Goal: Task Accomplishment & Management: Use online tool/utility

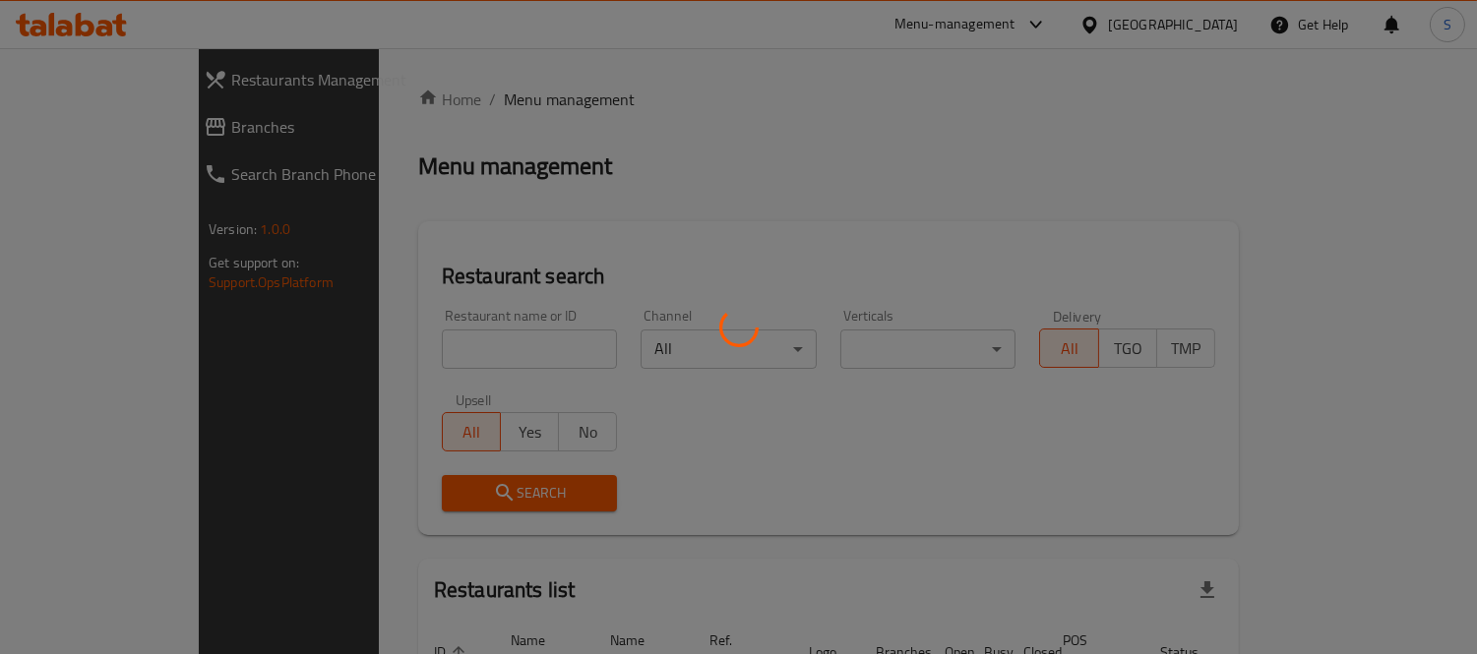
click at [439, 356] on div at bounding box center [738, 327] width 1477 height 654
click at [441, 352] on div at bounding box center [738, 327] width 1477 height 654
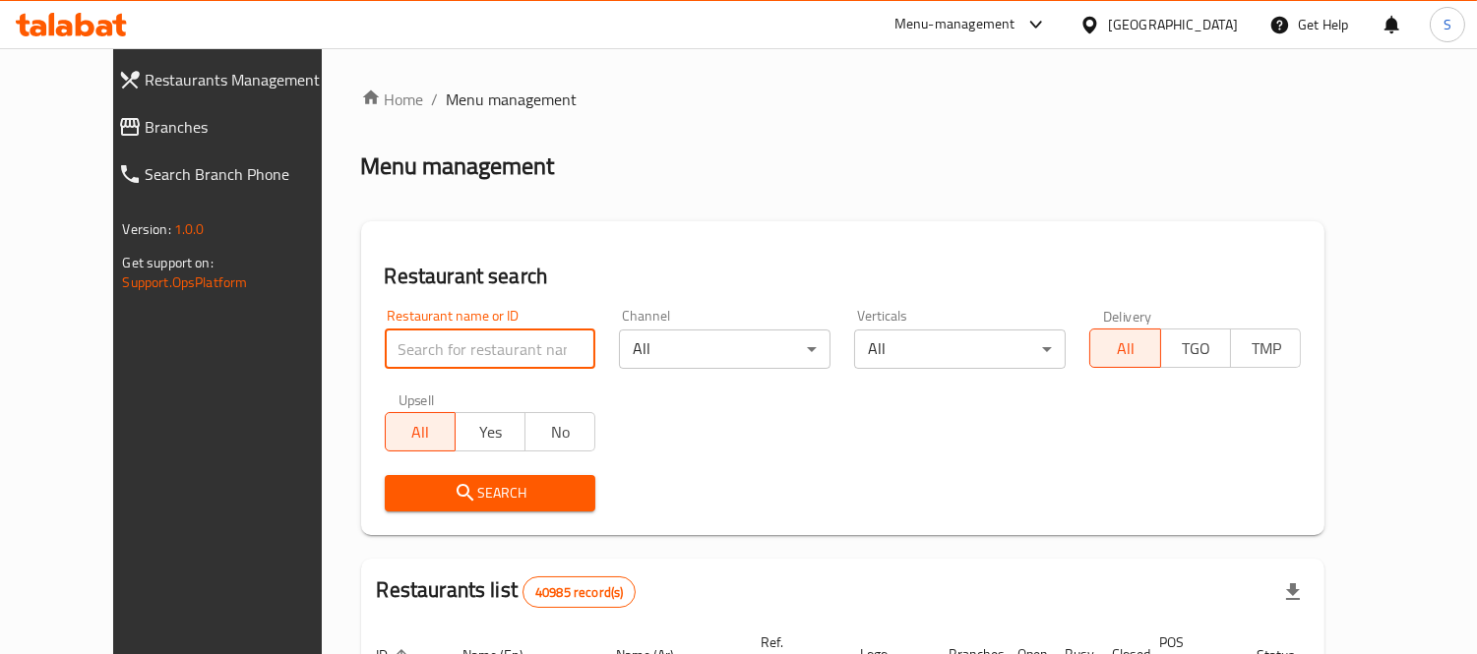
click at [408, 346] on input "search" at bounding box center [491, 349] width 212 height 39
type input "ALGENANY Aldemeshki"
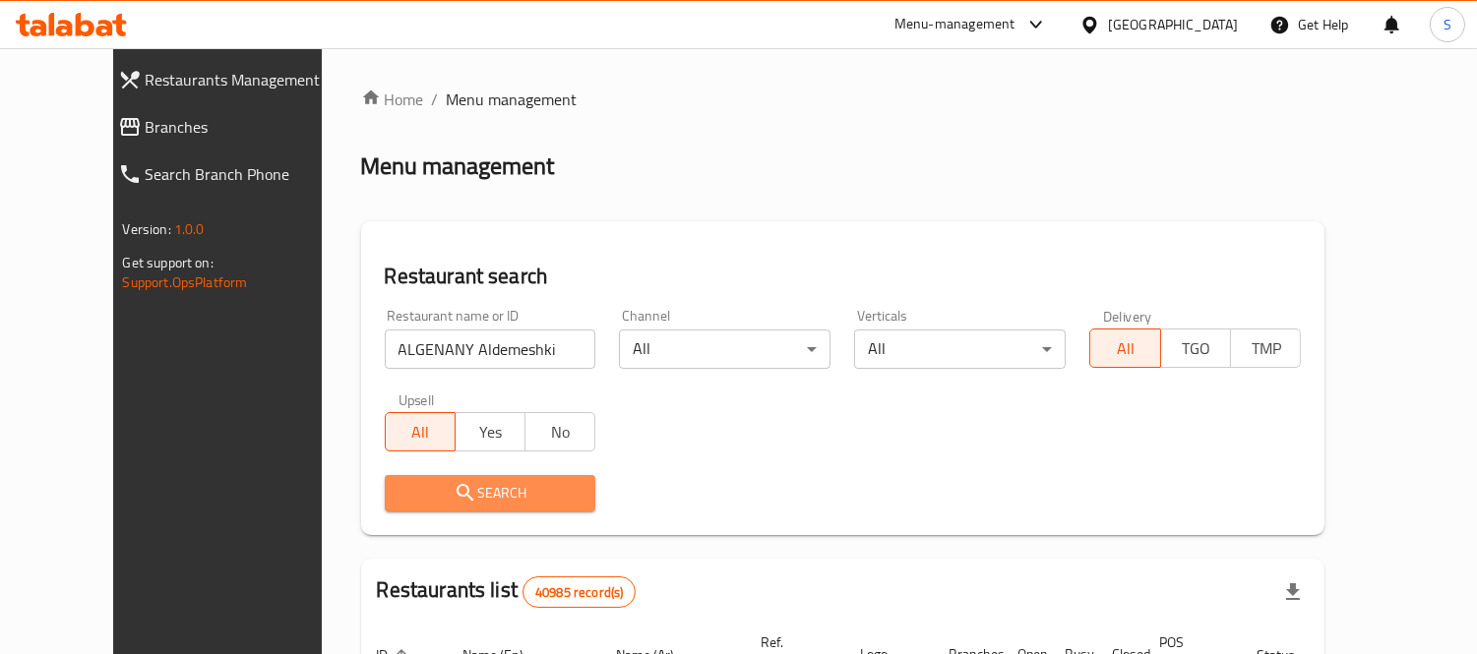
click at [469, 494] on span "Search" at bounding box center [491, 493] width 180 height 25
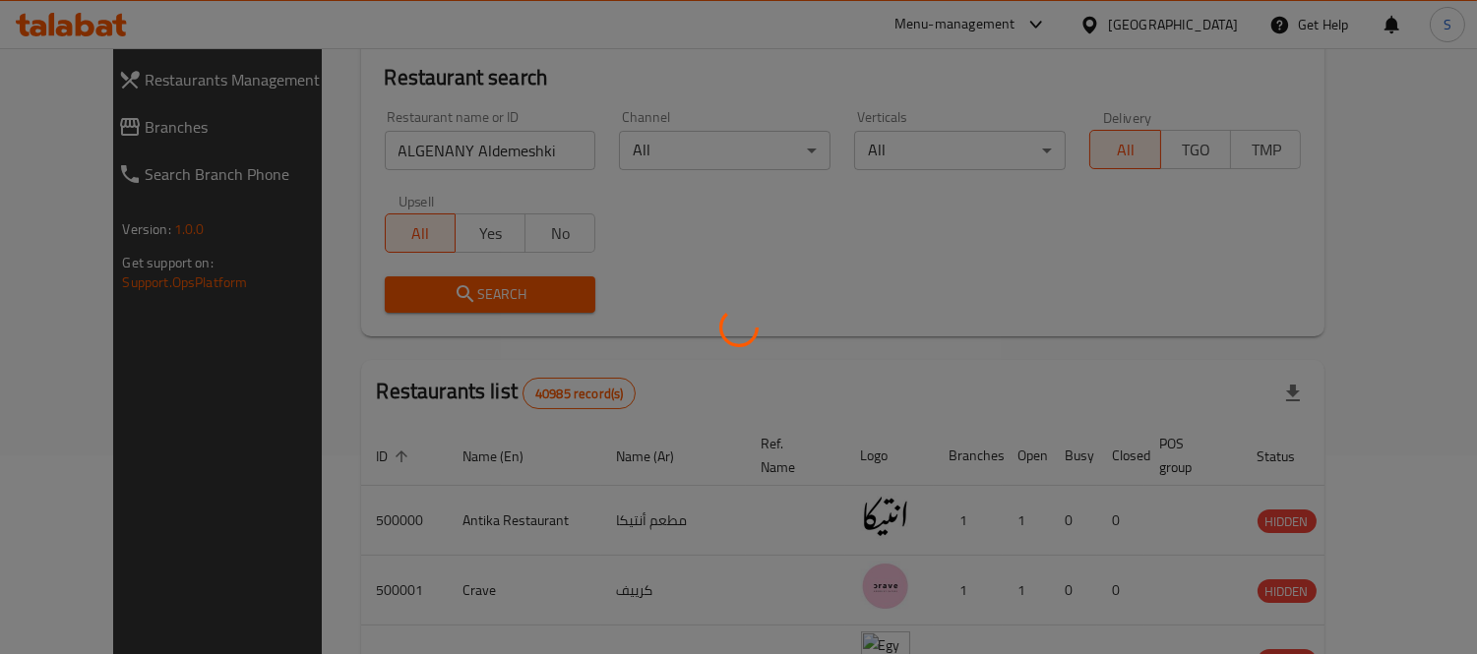
scroll to position [207, 0]
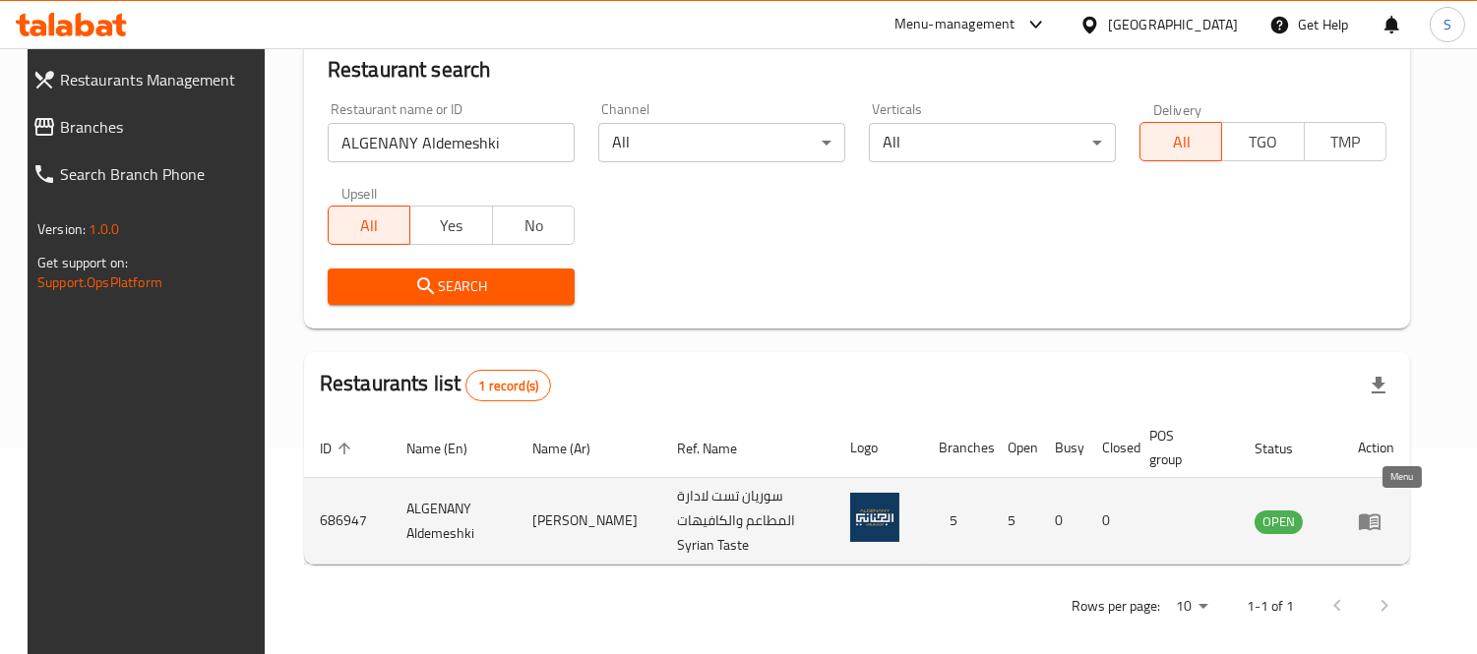
click at [1381, 518] on icon "enhanced table" at bounding box center [1370, 522] width 22 height 17
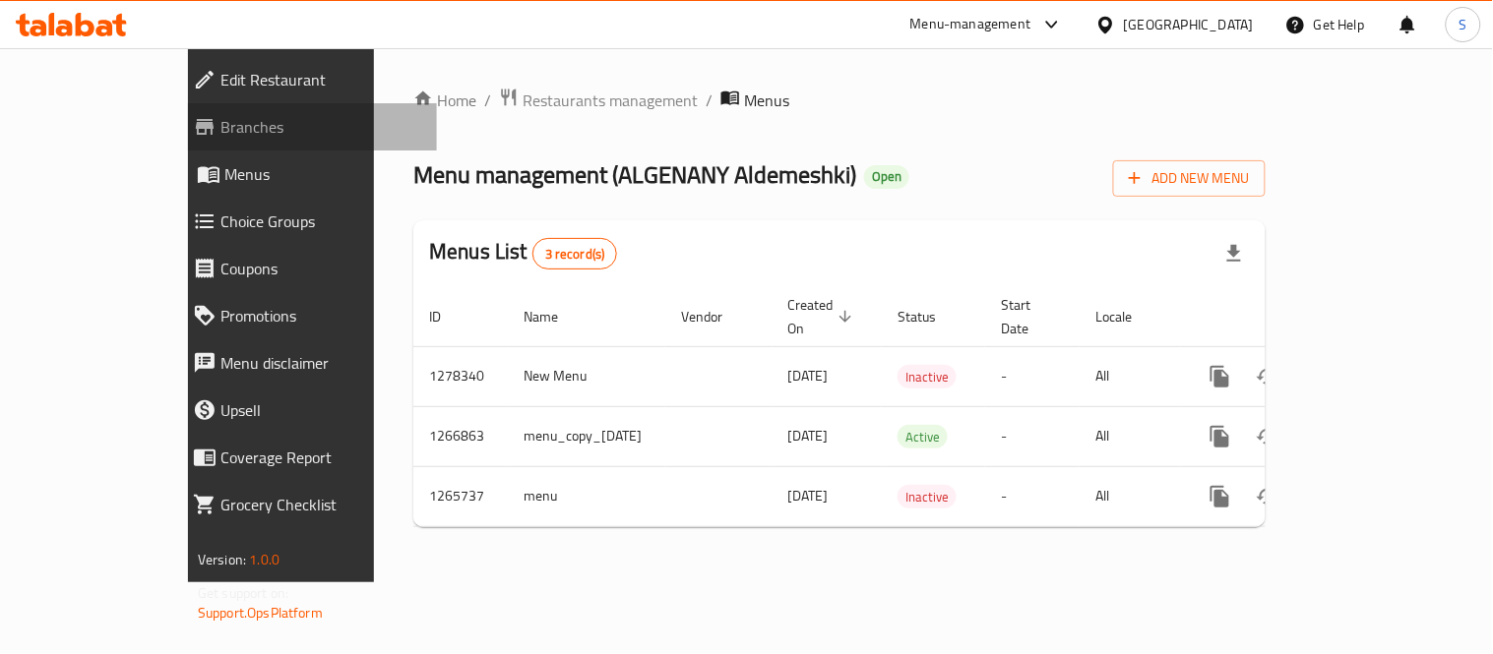
click at [220, 138] on span "Branches" at bounding box center [320, 127] width 201 height 24
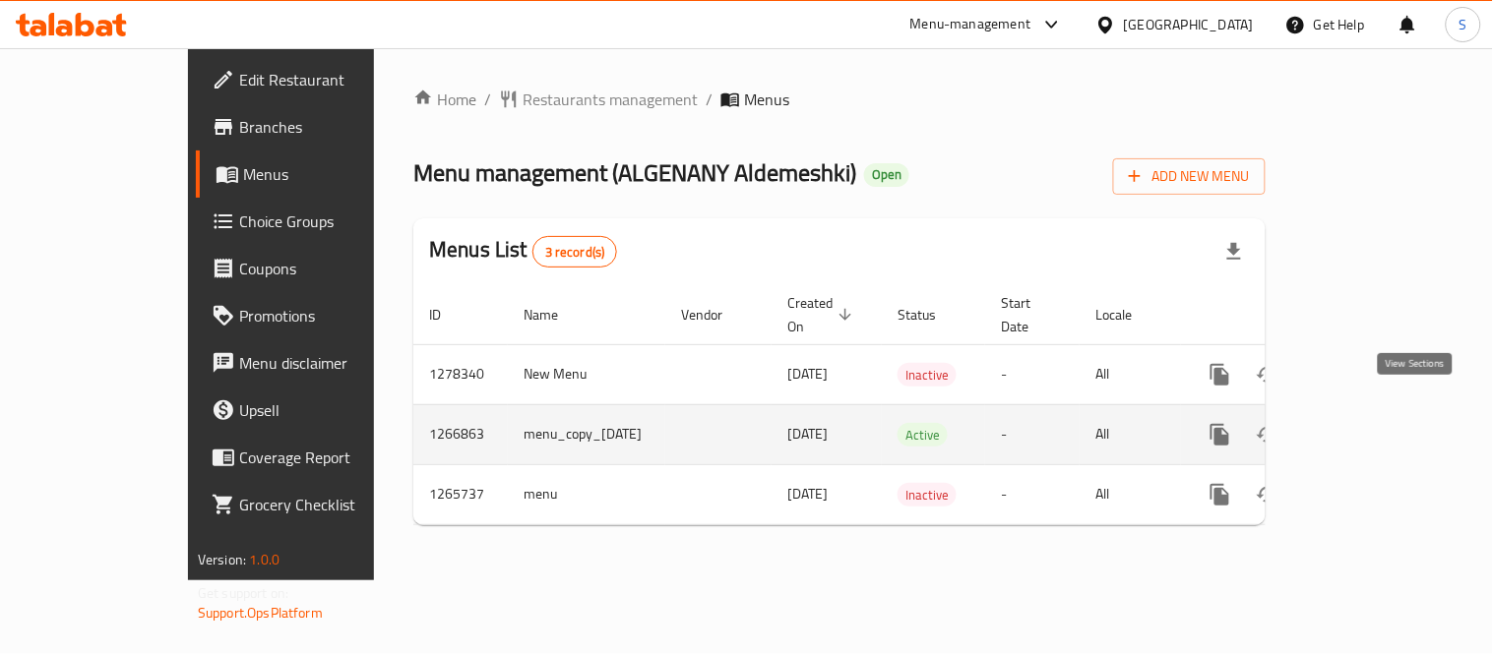
click at [1374, 423] on icon "enhanced table" at bounding box center [1362, 435] width 24 height 24
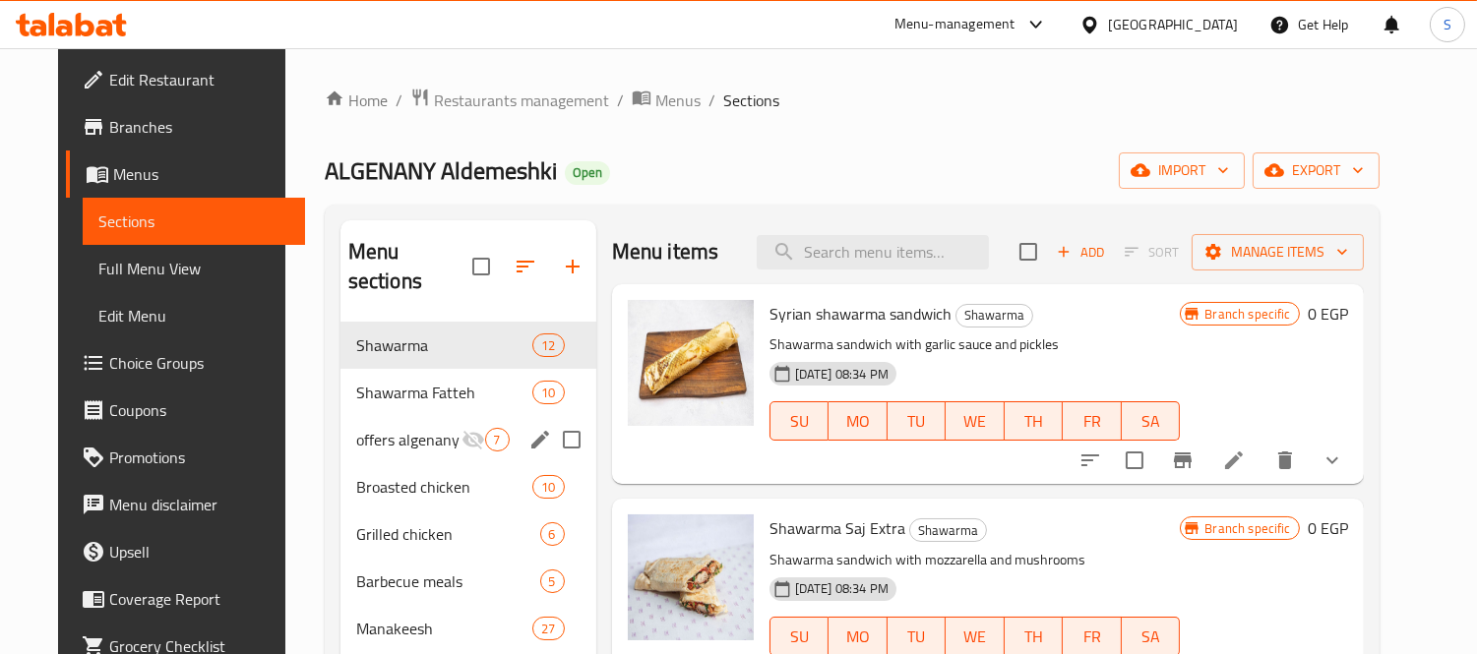
click at [421, 424] on div "offers algenany 7" at bounding box center [469, 439] width 256 height 47
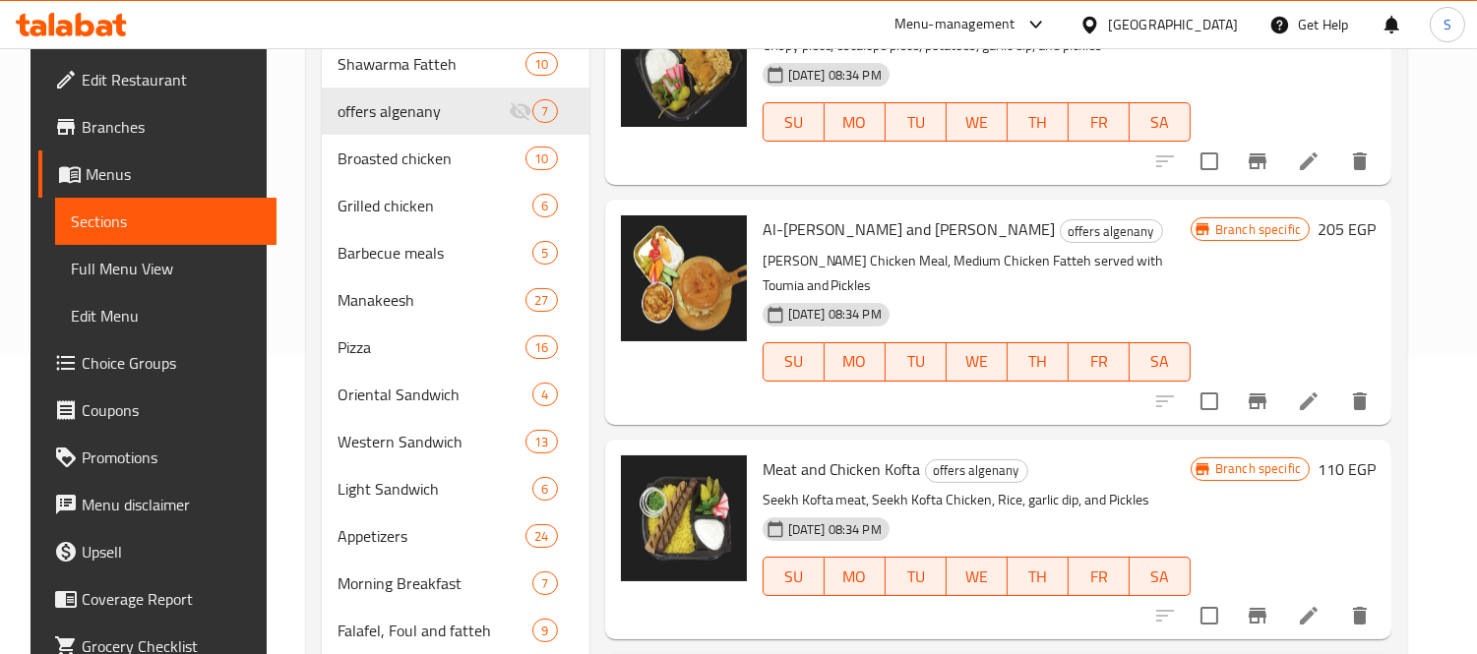
scroll to position [81, 0]
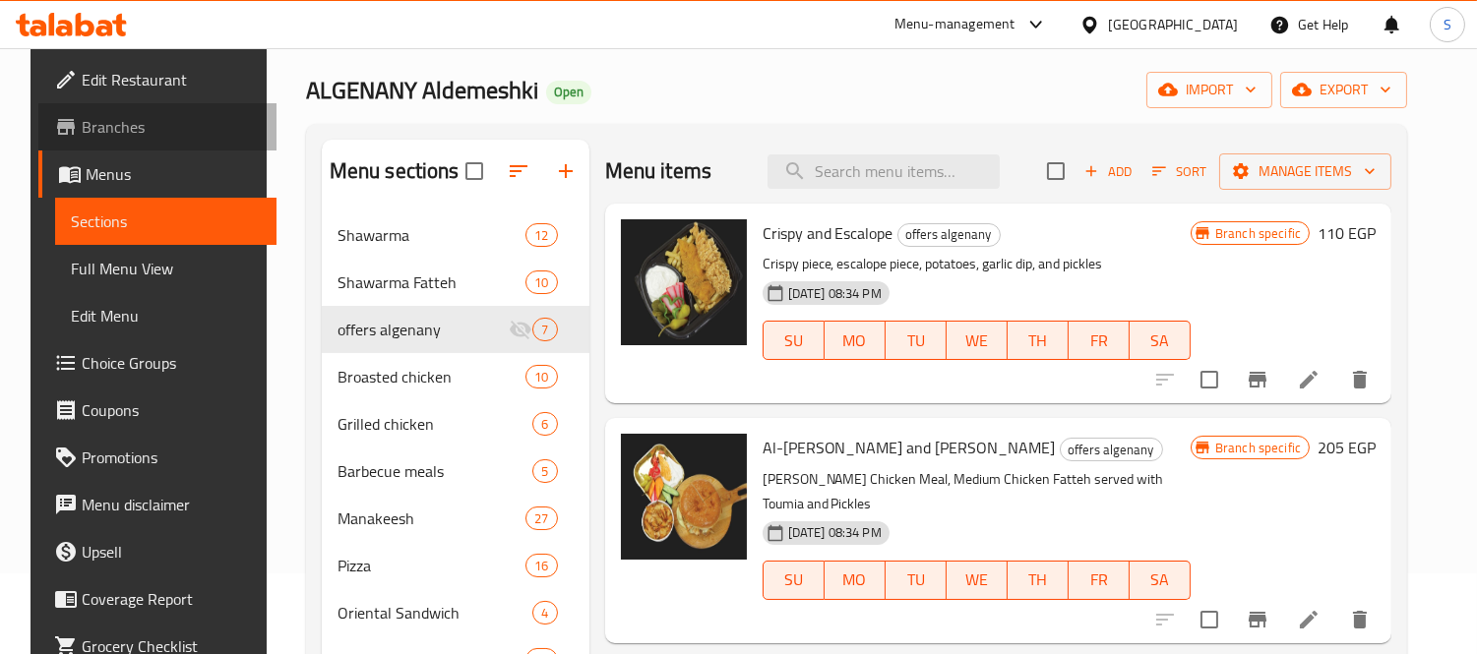
click at [129, 119] on span "Branches" at bounding box center [172, 127] width 180 height 24
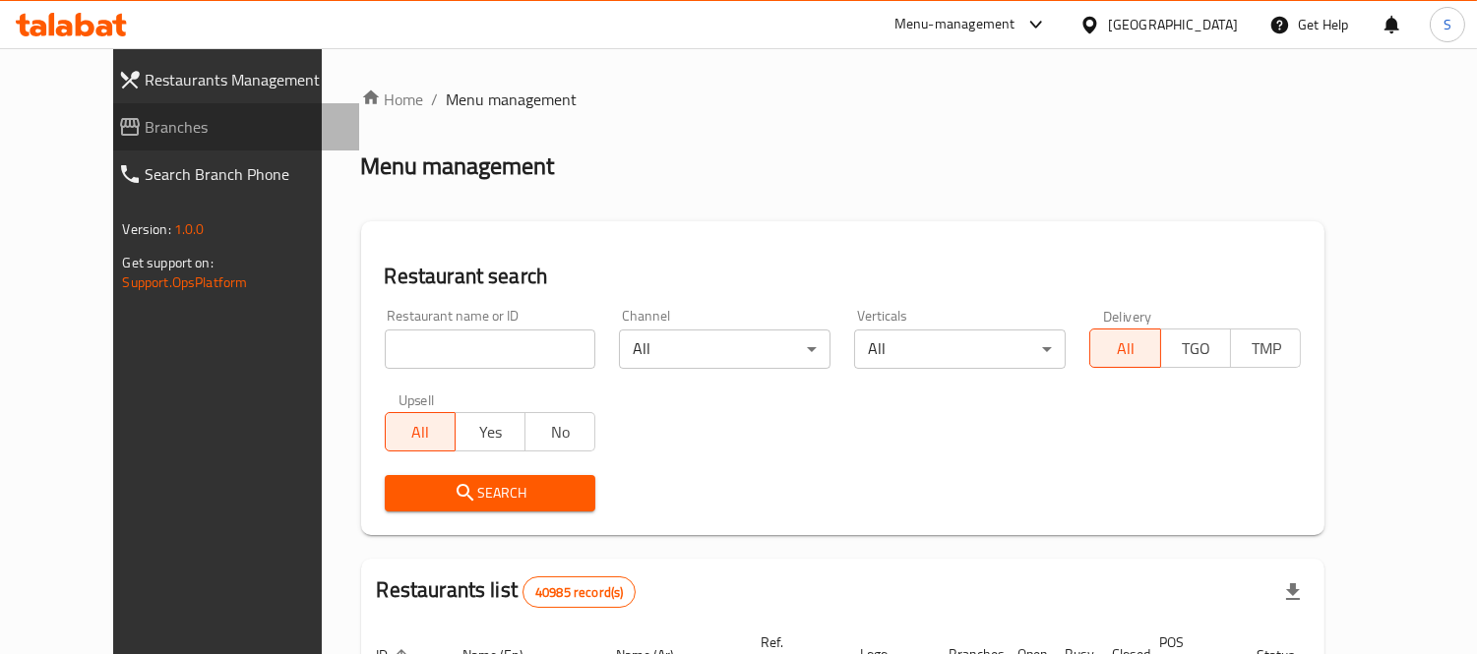
click at [163, 126] on span "Branches" at bounding box center [245, 127] width 199 height 24
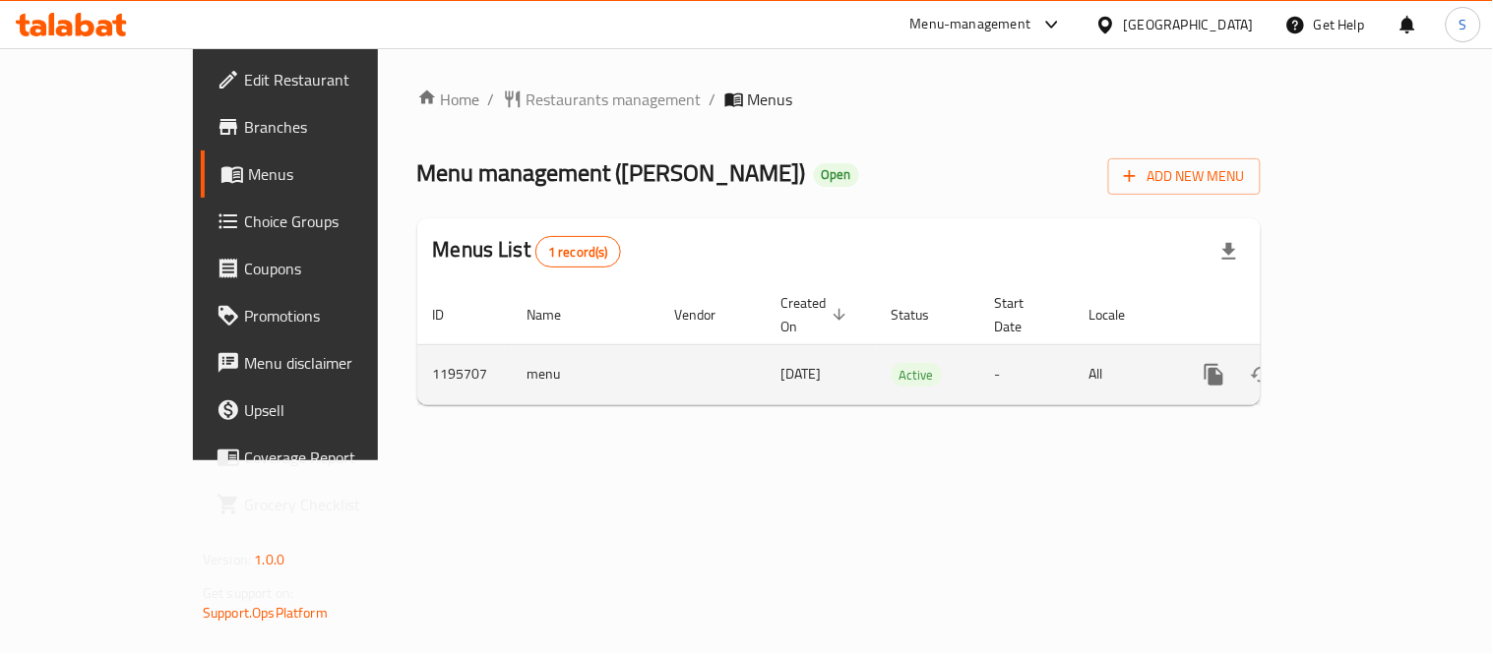
click at [1368, 363] on icon "enhanced table" at bounding box center [1356, 375] width 24 height 24
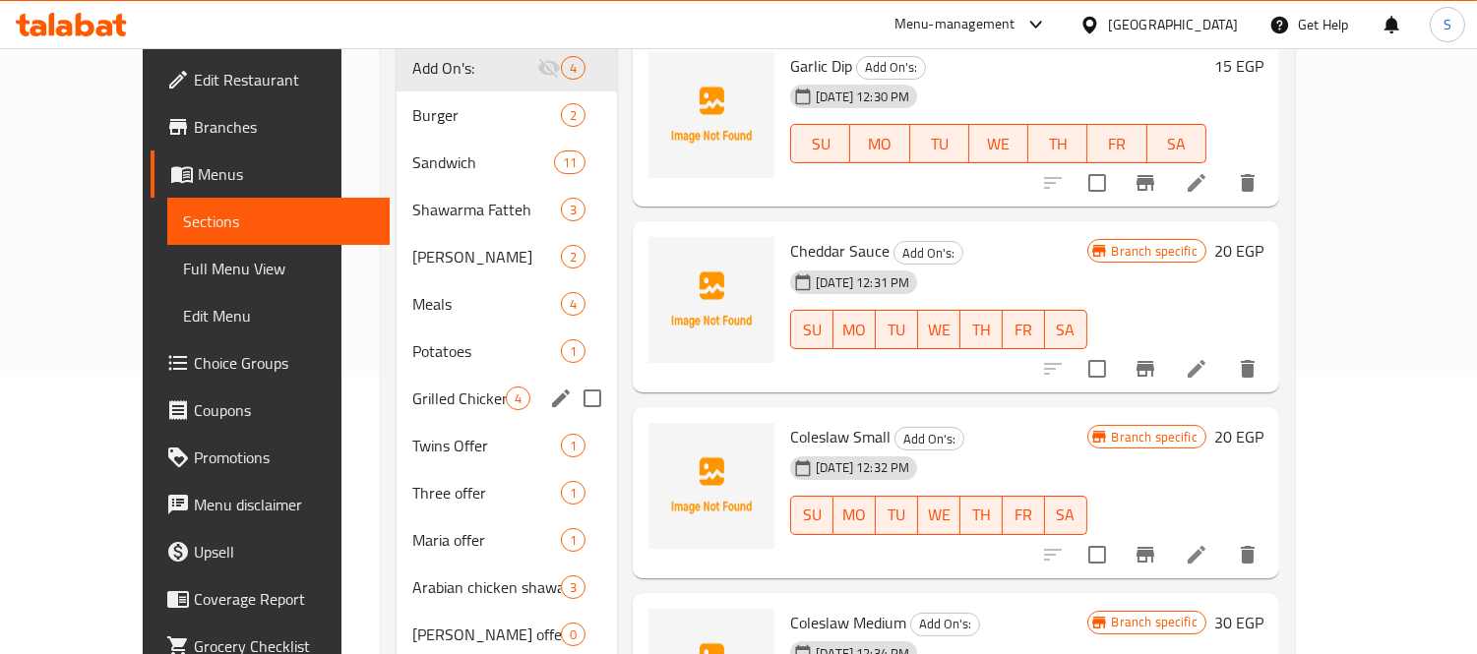
scroll to position [328, 0]
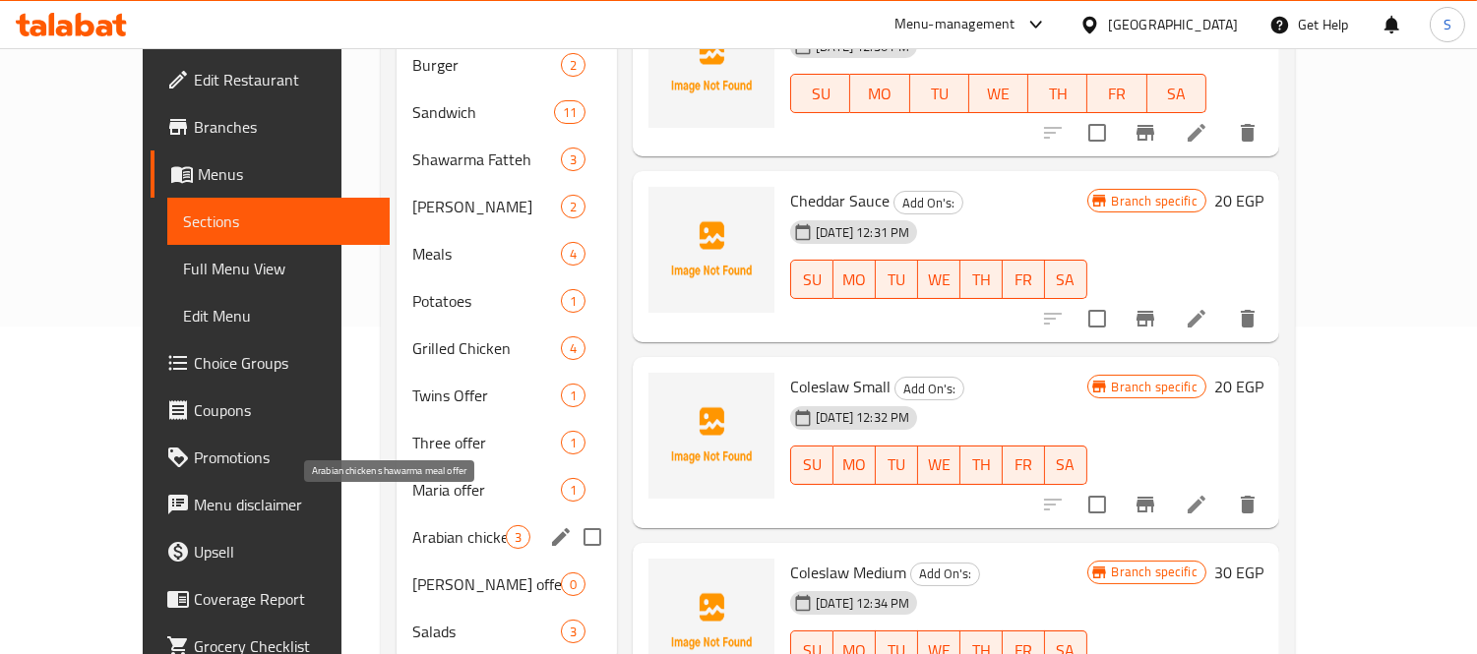
click at [456, 526] on span "Arabian chicken shawarma meal offer" at bounding box center [458, 538] width 93 height 24
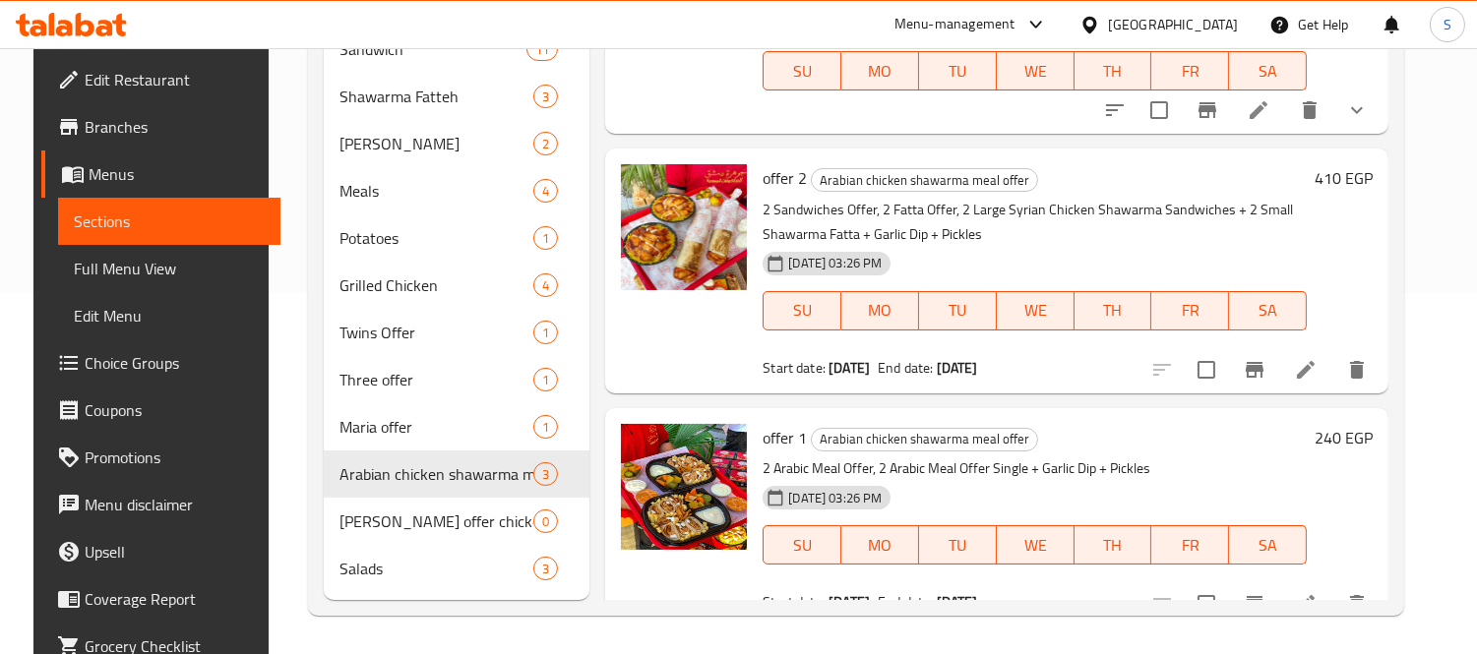
scroll to position [44, 0]
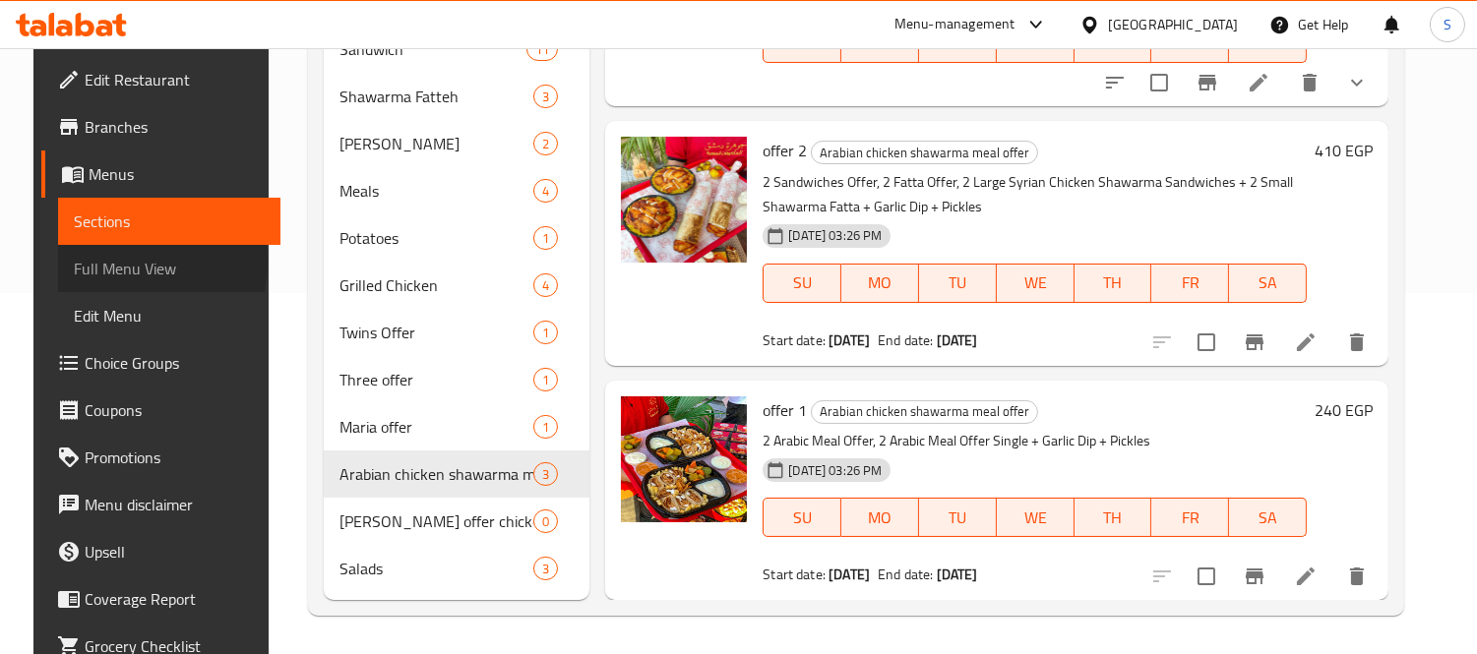
click at [83, 263] on span "Full Menu View" at bounding box center [169, 269] width 191 height 24
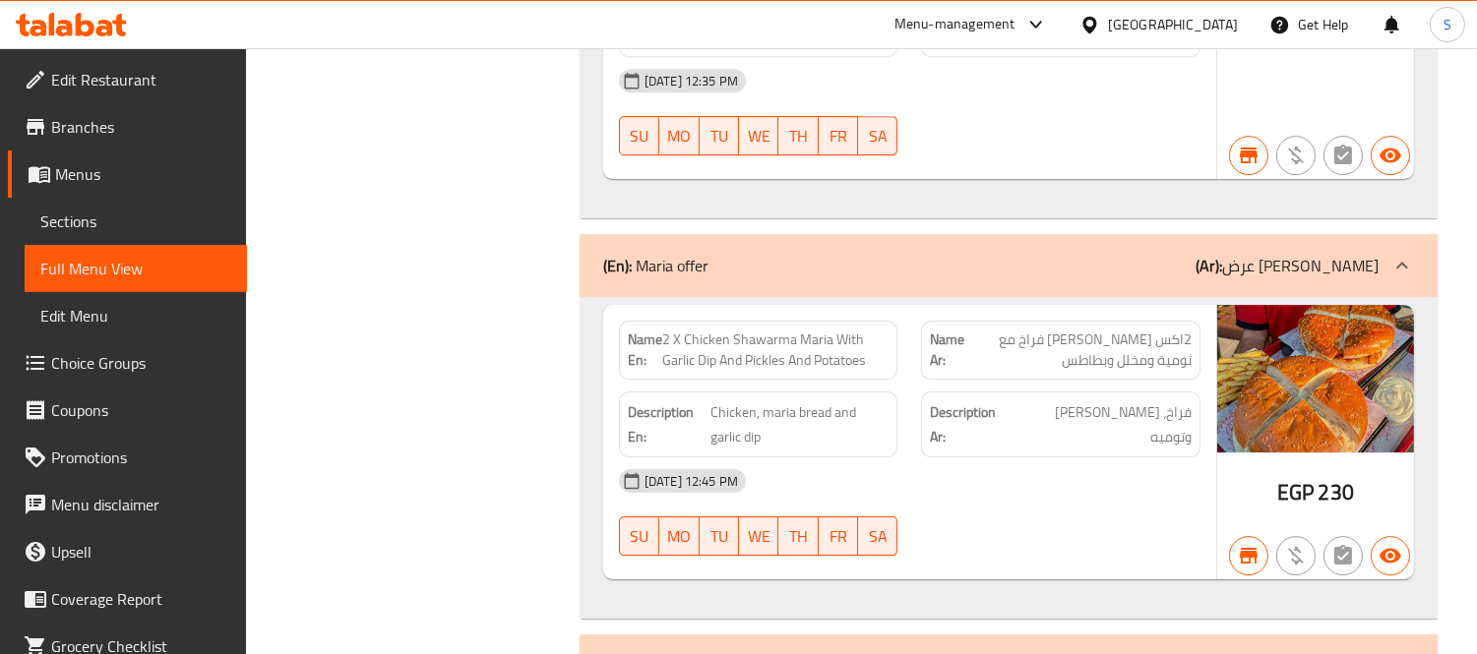
scroll to position [1191, 0]
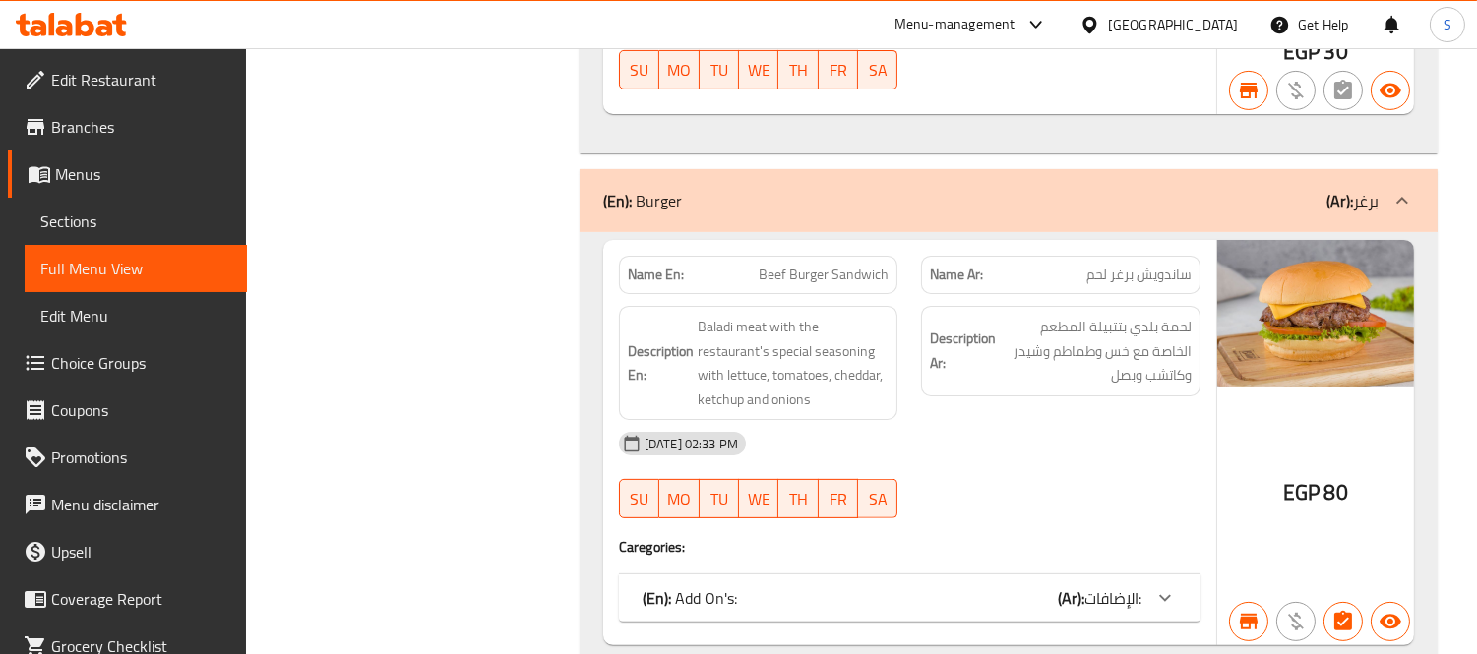
click at [1108, 31] on div at bounding box center [1094, 25] width 29 height 22
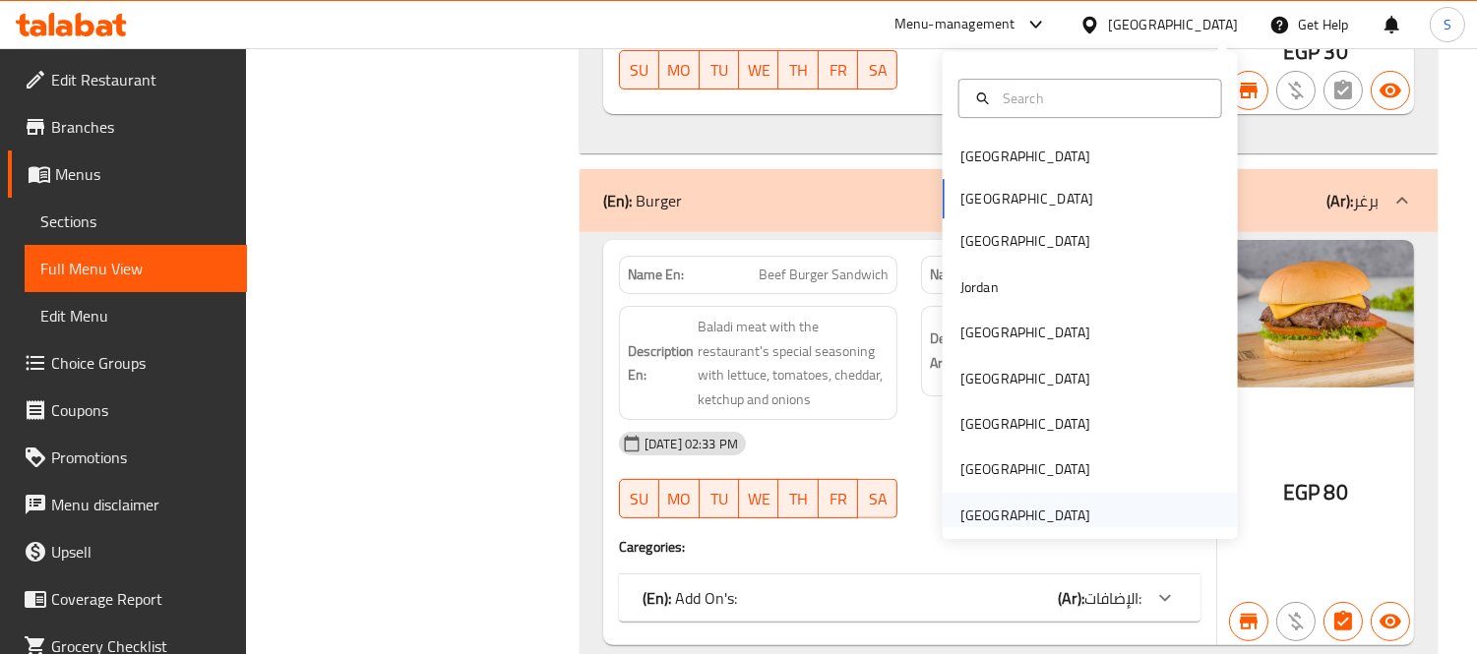
click at [1040, 509] on div "United Arab Emirates" at bounding box center [1026, 516] width 130 height 22
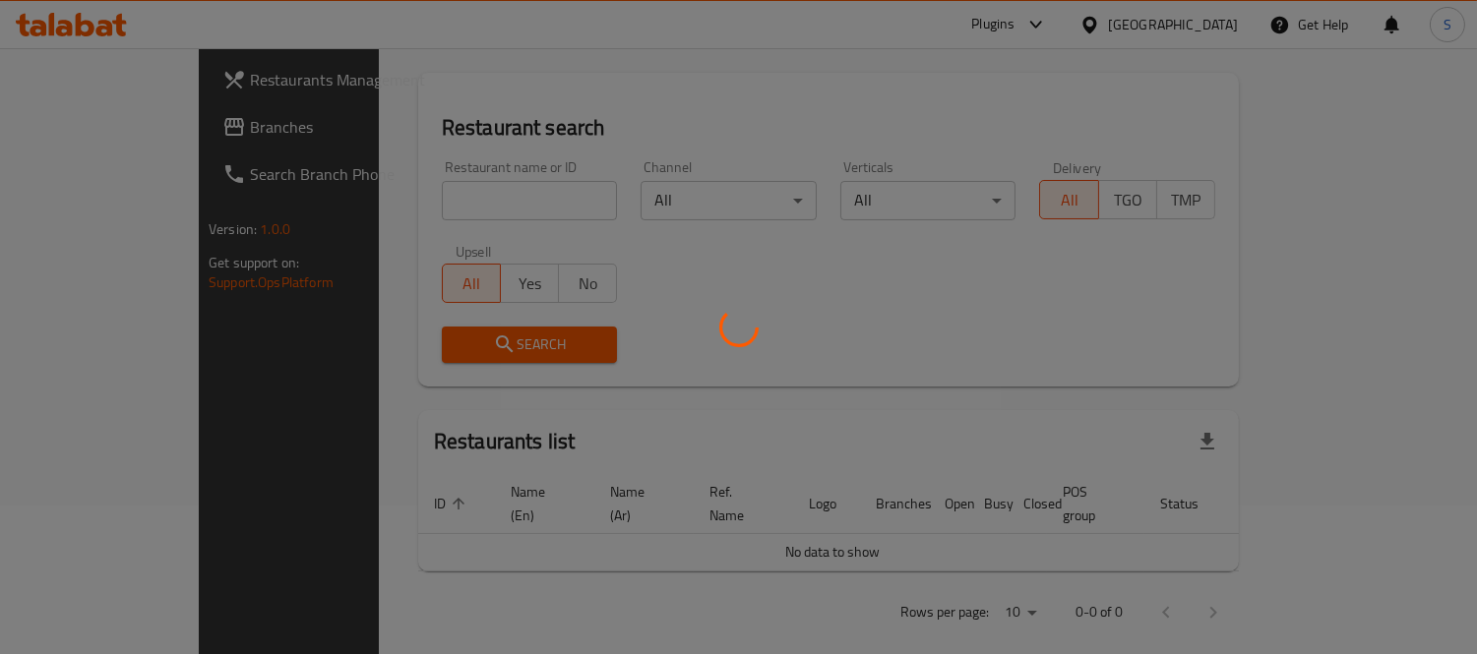
scroll to position [839, 0]
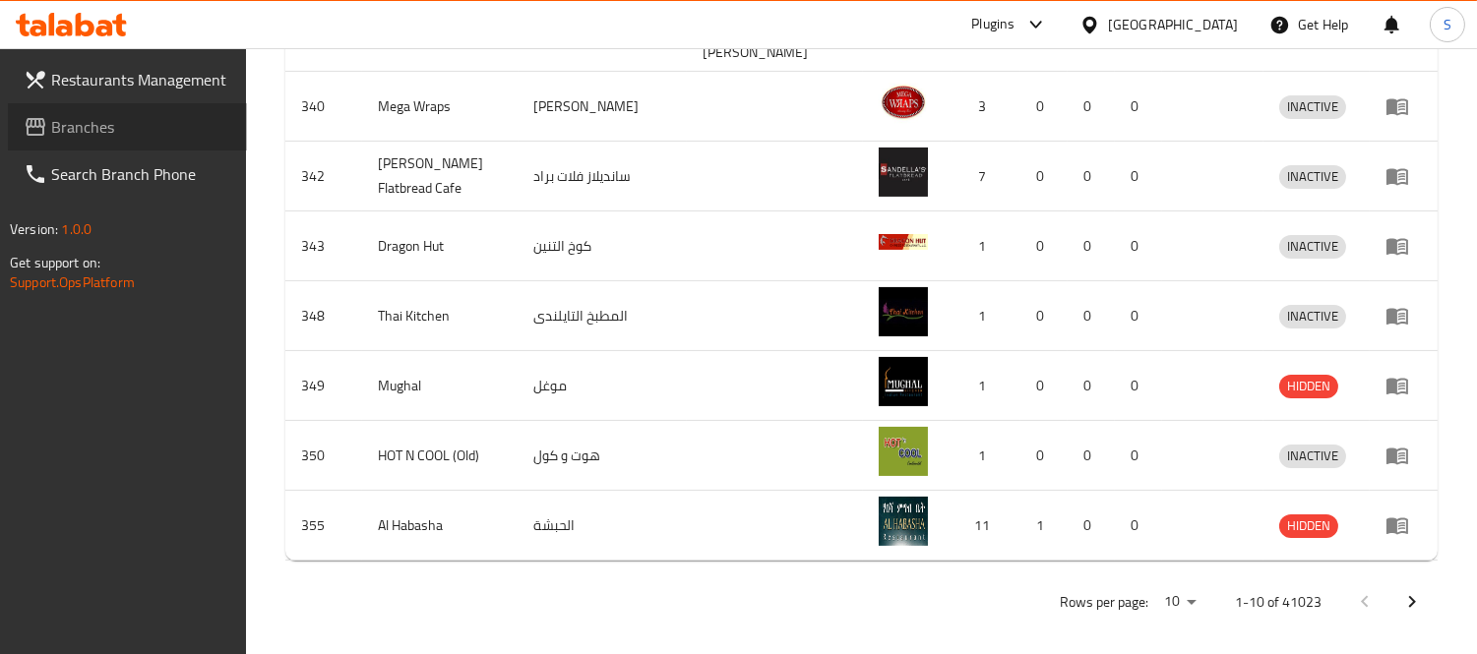
click at [165, 110] on link "Branches" at bounding box center [127, 126] width 239 height 47
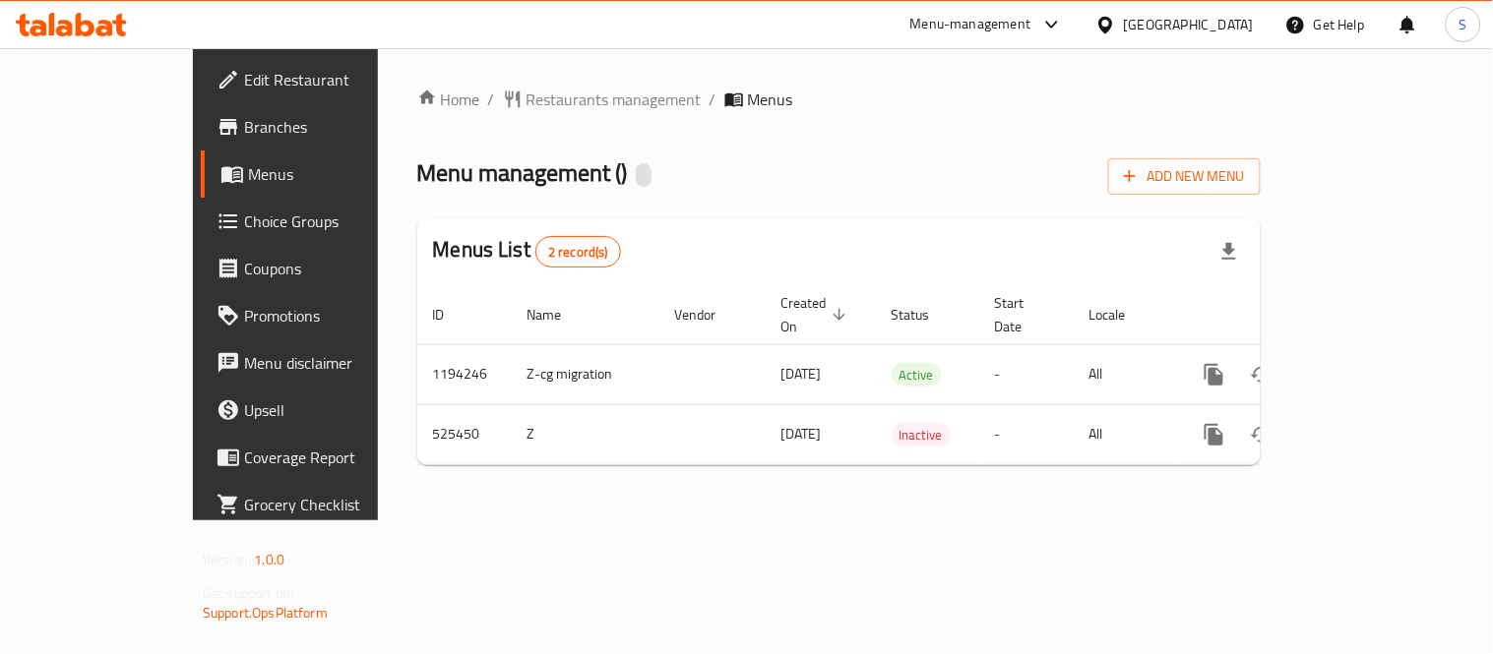
click at [1174, 169] on div "Menu management ( ) Add New Menu" at bounding box center [838, 173] width 843 height 44
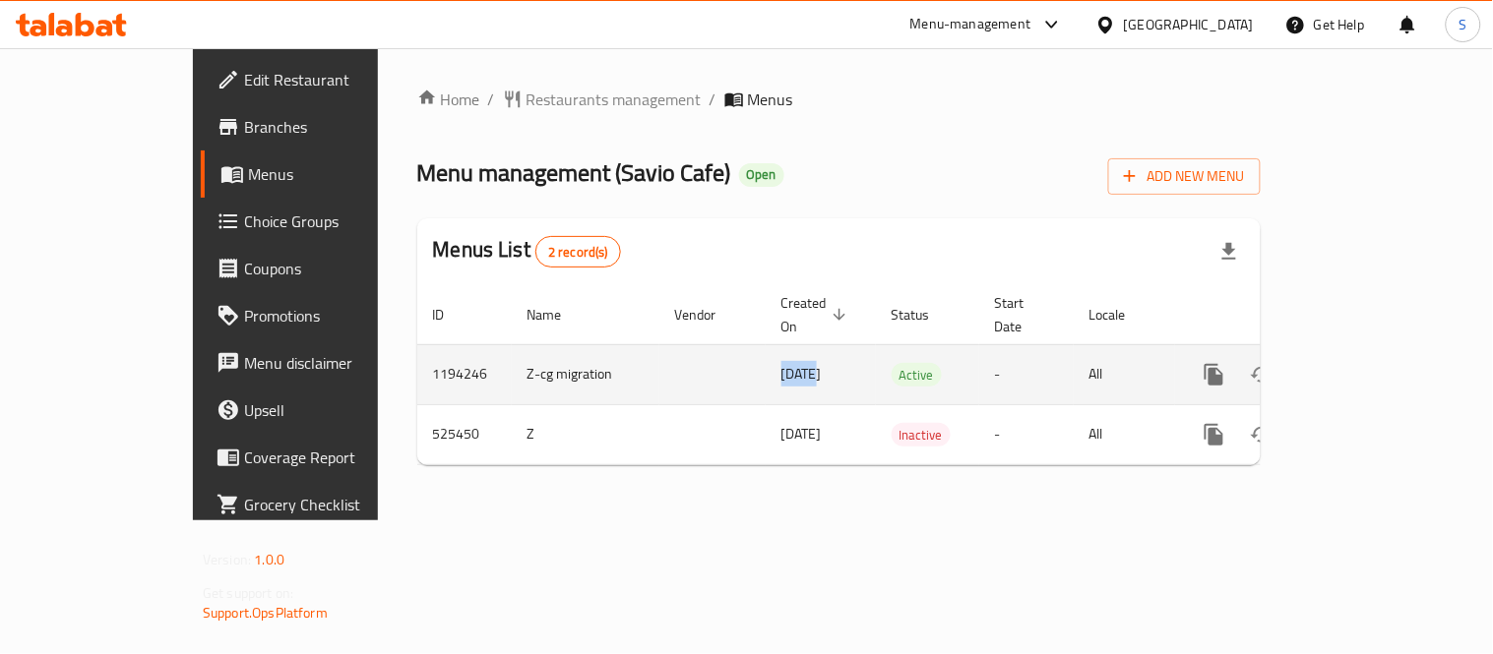
drag, startPoint x: 687, startPoint y: 351, endPoint x: 628, endPoint y: 352, distance: 59.1
click at [628, 352] on tr "1194246 Z-cg migration [DATE] Active - All" at bounding box center [906, 374] width 978 height 60
click at [781, 361] on span "20/09/2023" at bounding box center [801, 374] width 40 height 26
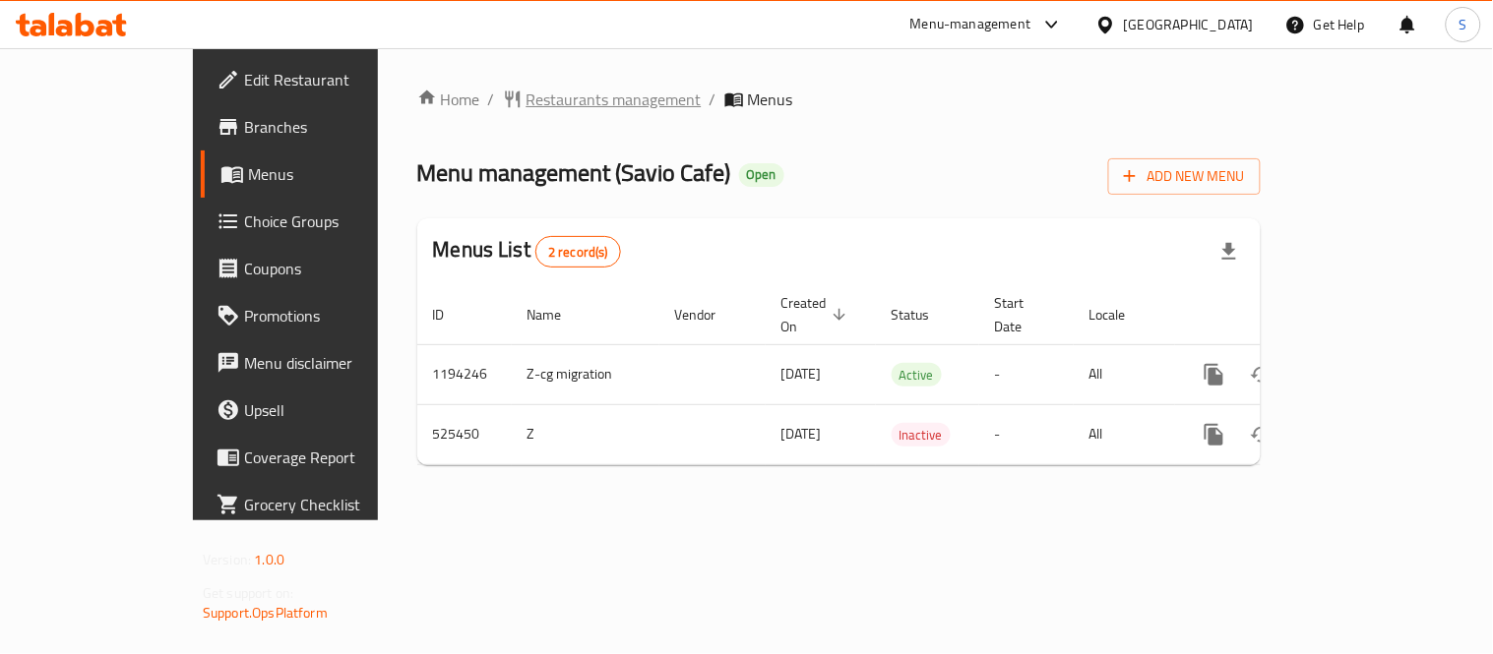
click at [527, 105] on span "Restaurants management" at bounding box center [614, 100] width 175 height 24
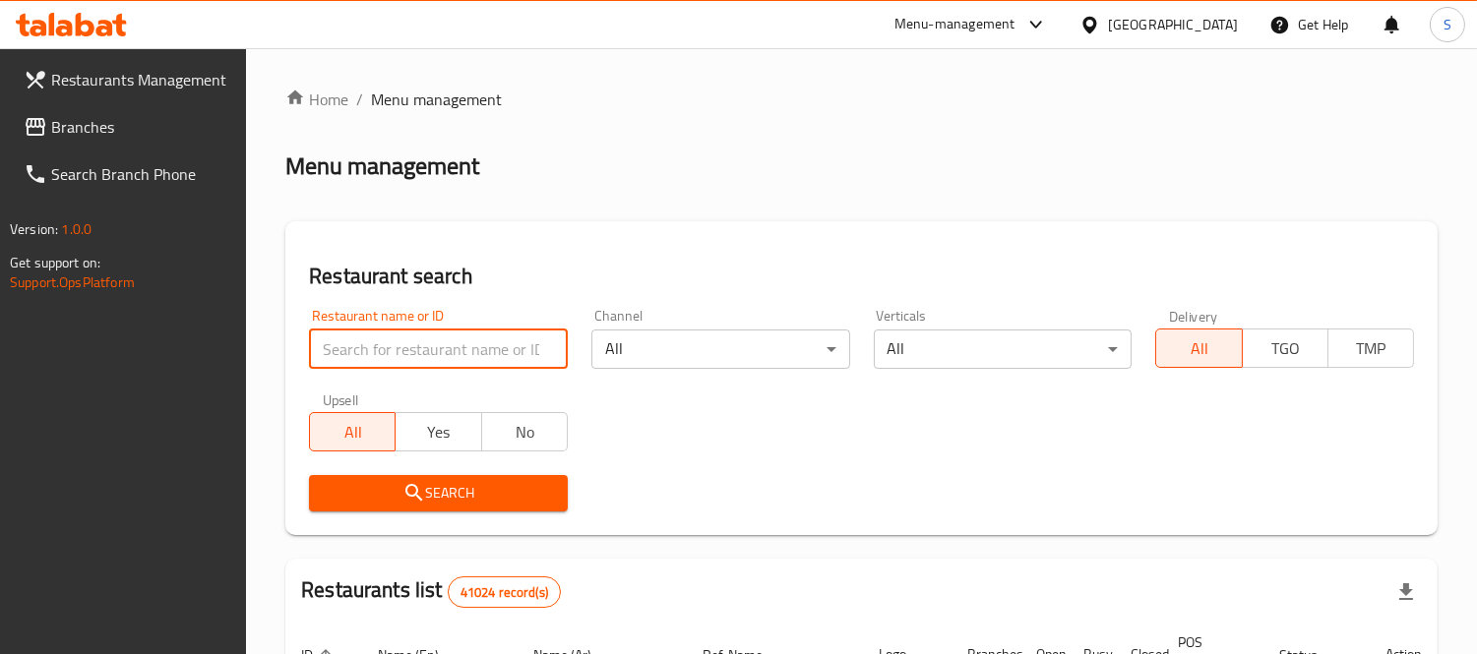
click at [437, 344] on input "search" at bounding box center [438, 349] width 259 height 39
paste input "635245"
click button "Search" at bounding box center [438, 493] width 259 height 36
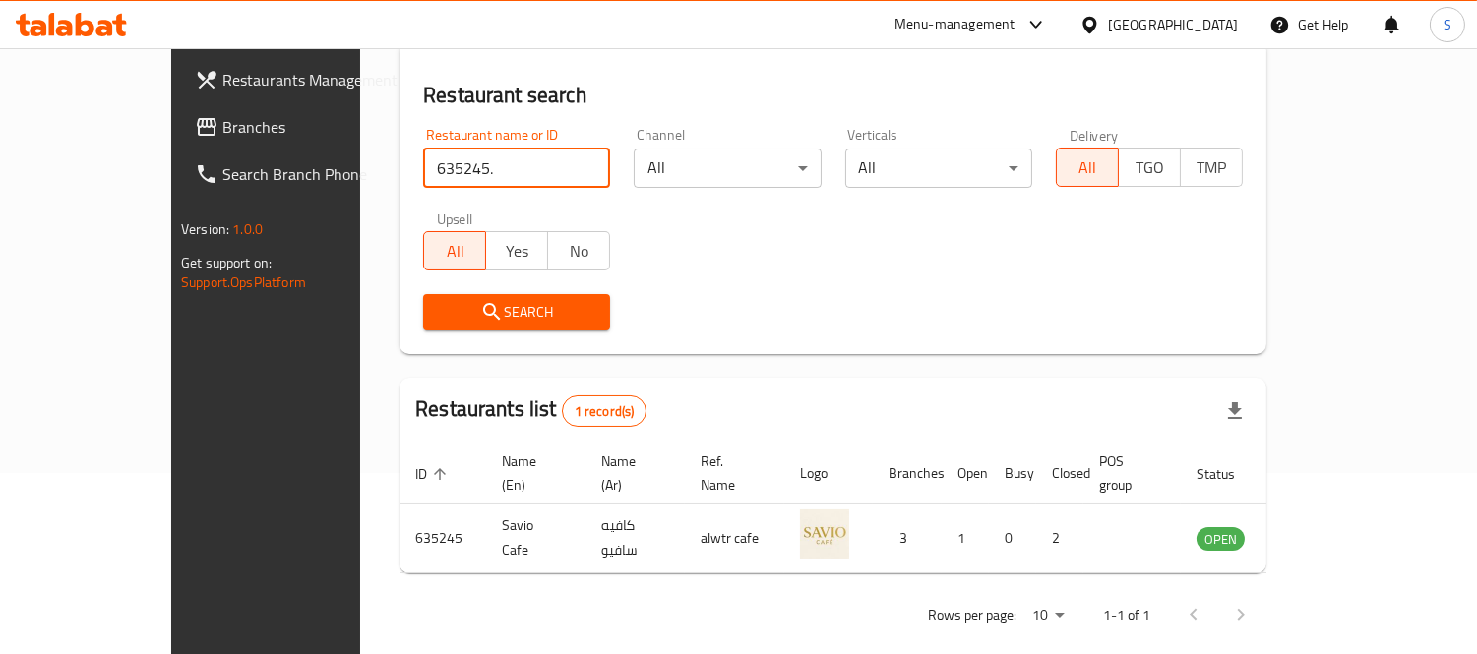
scroll to position [184, 0]
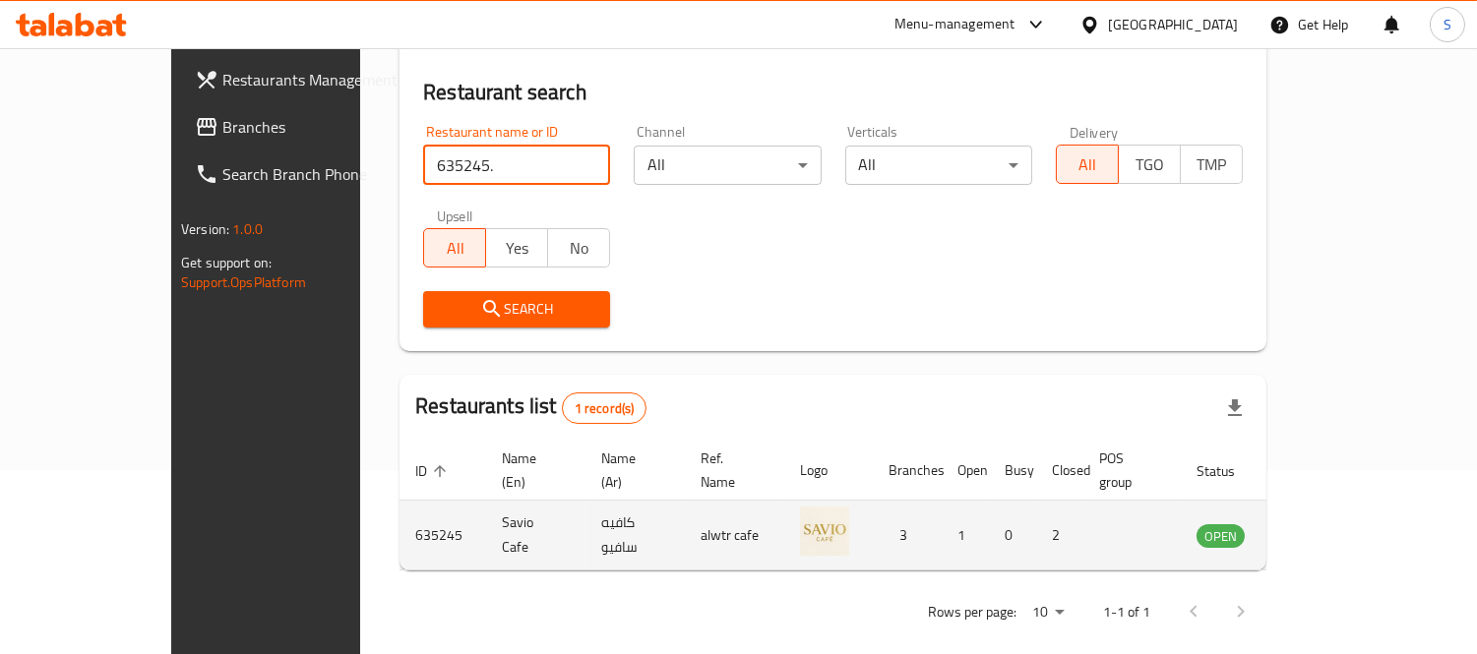
type input "635245."
click at [1352, 527] on td "enhanced table" at bounding box center [1318, 536] width 68 height 70
click at [1324, 524] on icon "enhanced table" at bounding box center [1312, 536] width 24 height 24
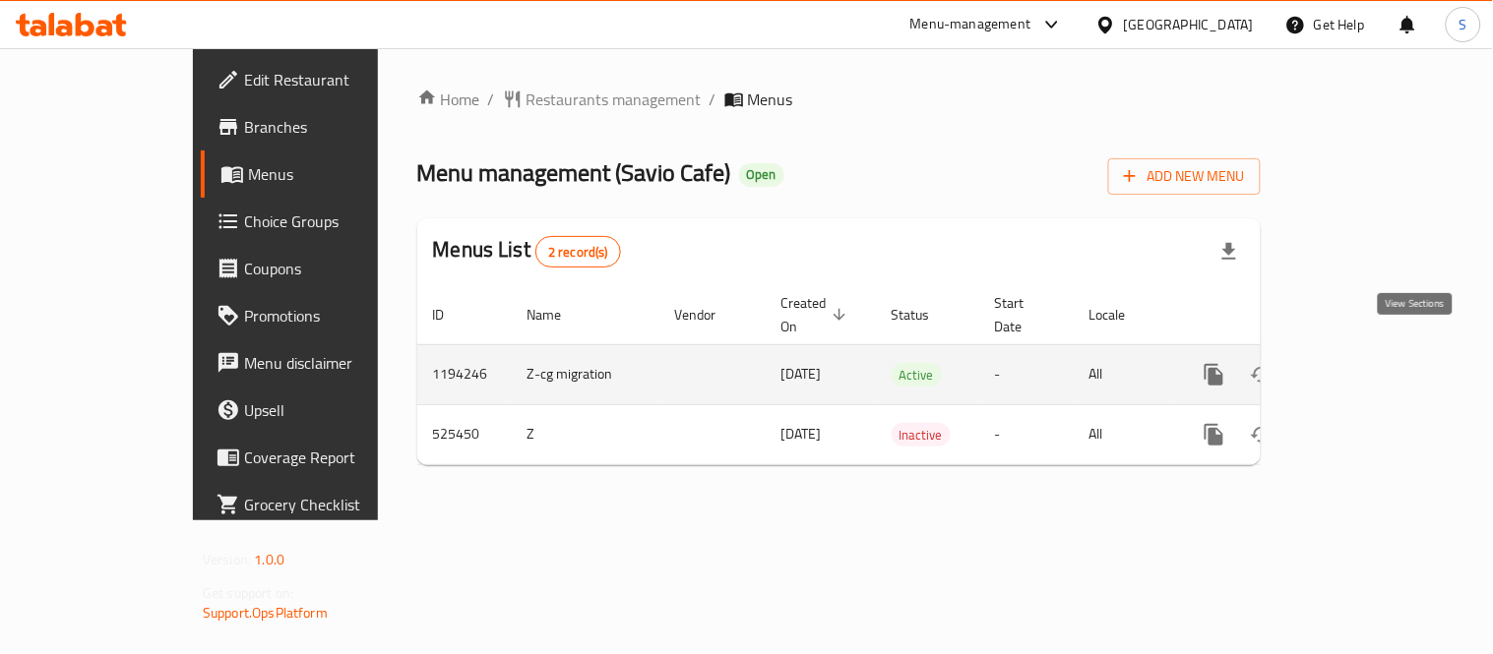
click at [1380, 352] on link "enhanced table" at bounding box center [1355, 374] width 47 height 47
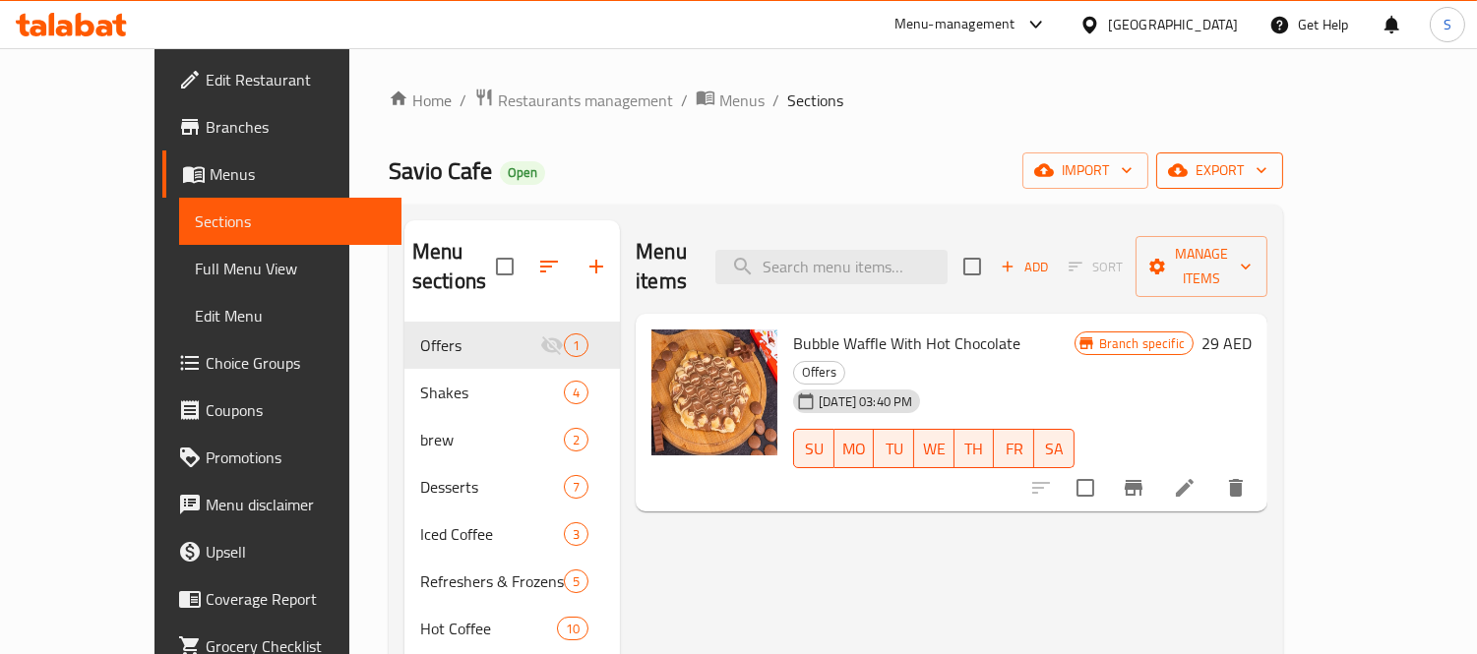
click at [1268, 167] on span "export" at bounding box center [1219, 170] width 95 height 25
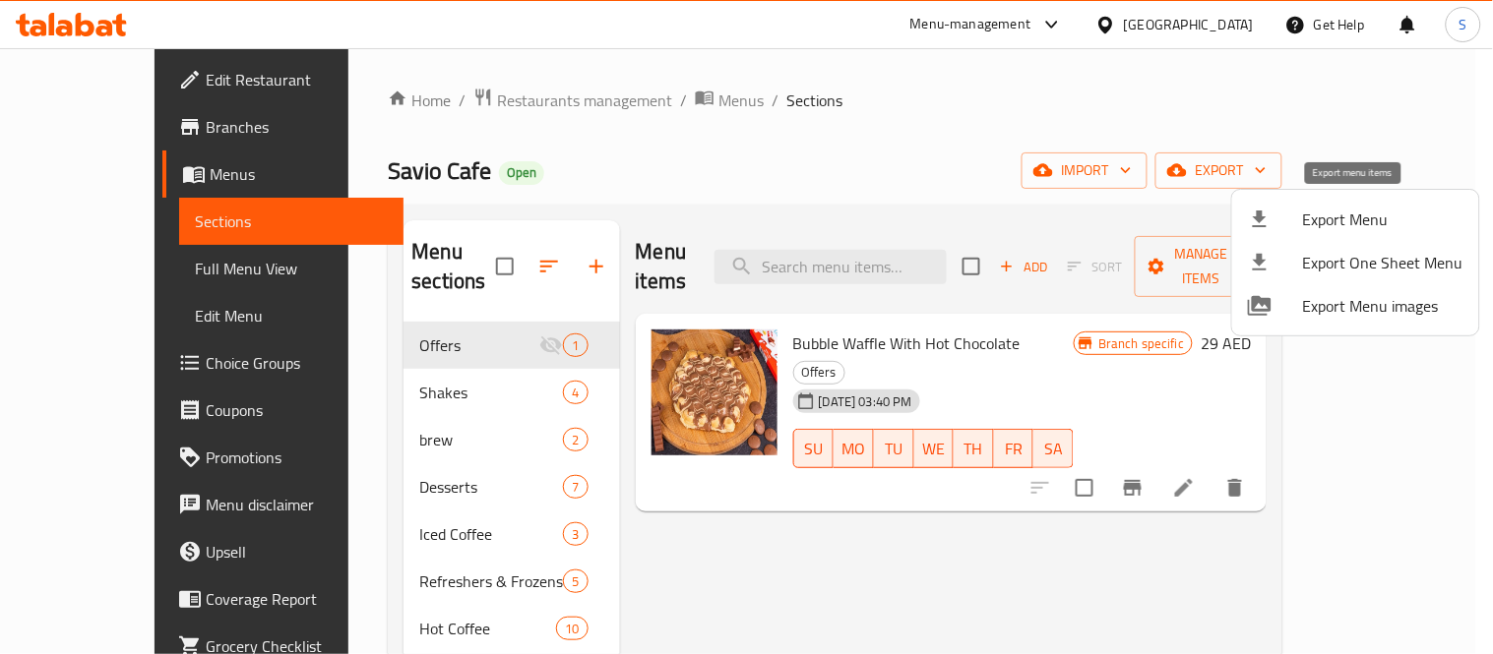
click at [1295, 219] on div at bounding box center [1275, 220] width 55 height 24
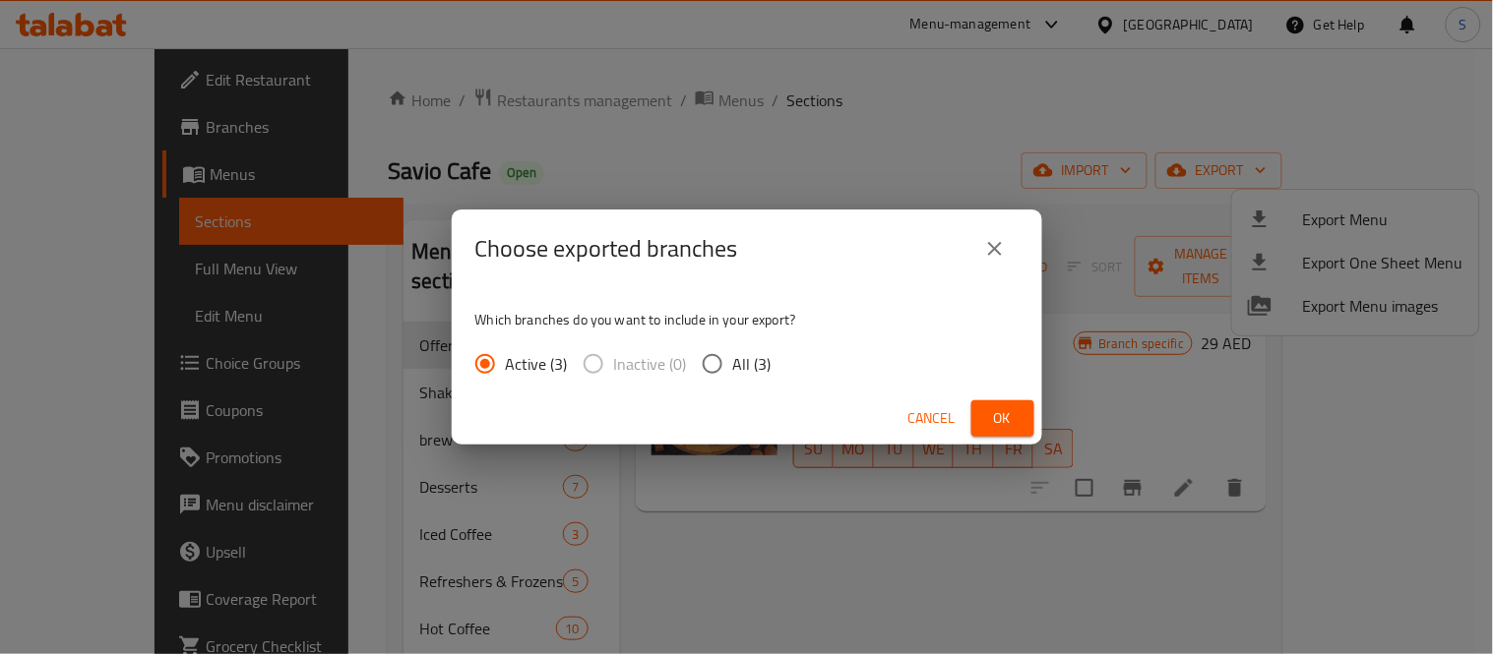
click at [743, 379] on label "All (3)" at bounding box center [732, 363] width 80 height 41
click at [733, 379] on input "All (3)" at bounding box center [712, 363] width 41 height 41
radio input "true"
click at [1002, 419] on span "Ok" at bounding box center [1002, 418] width 31 height 25
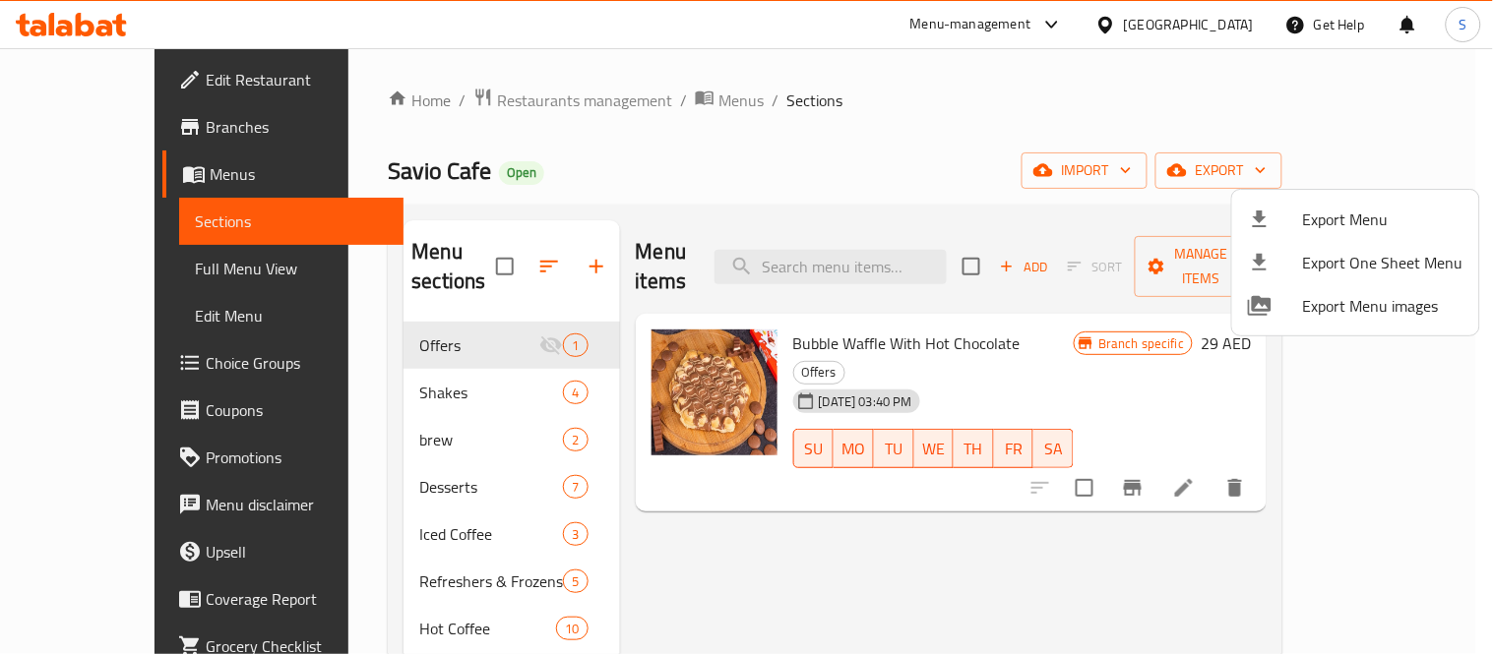
click at [735, 122] on div at bounding box center [746, 327] width 1493 height 654
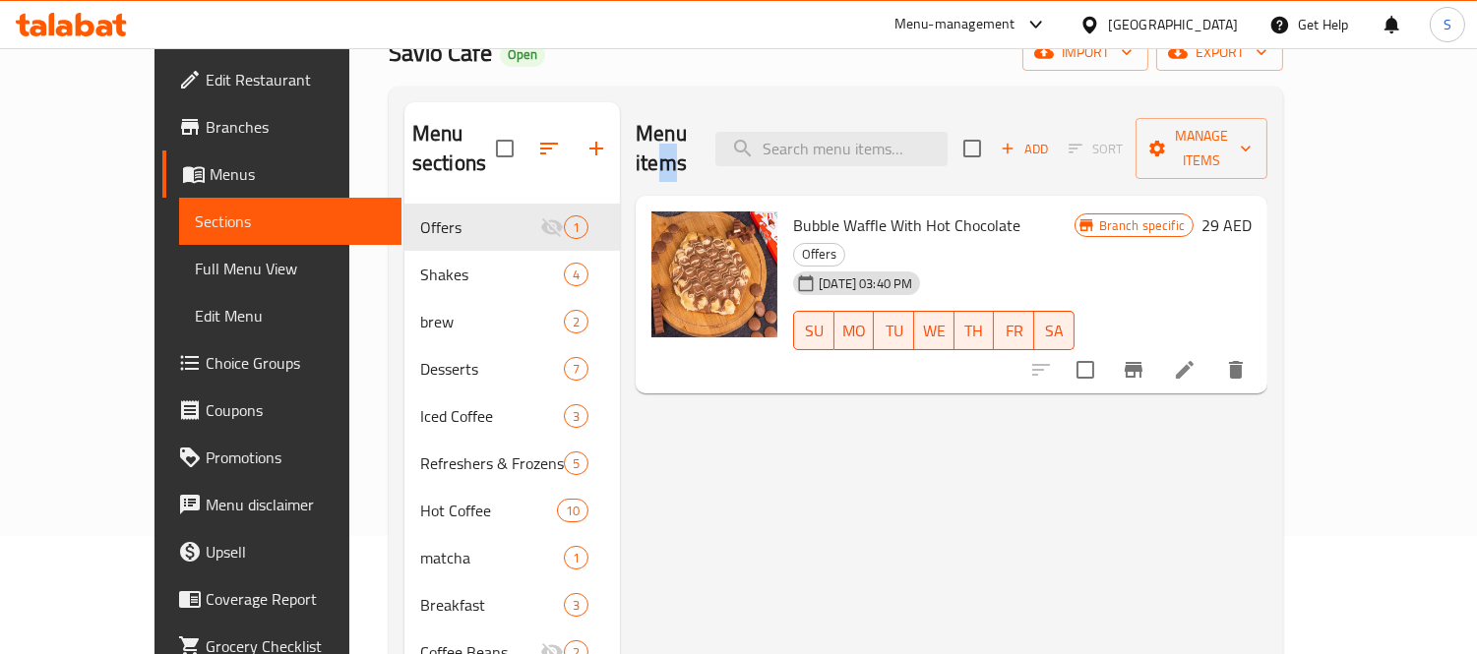
scroll to position [109, 0]
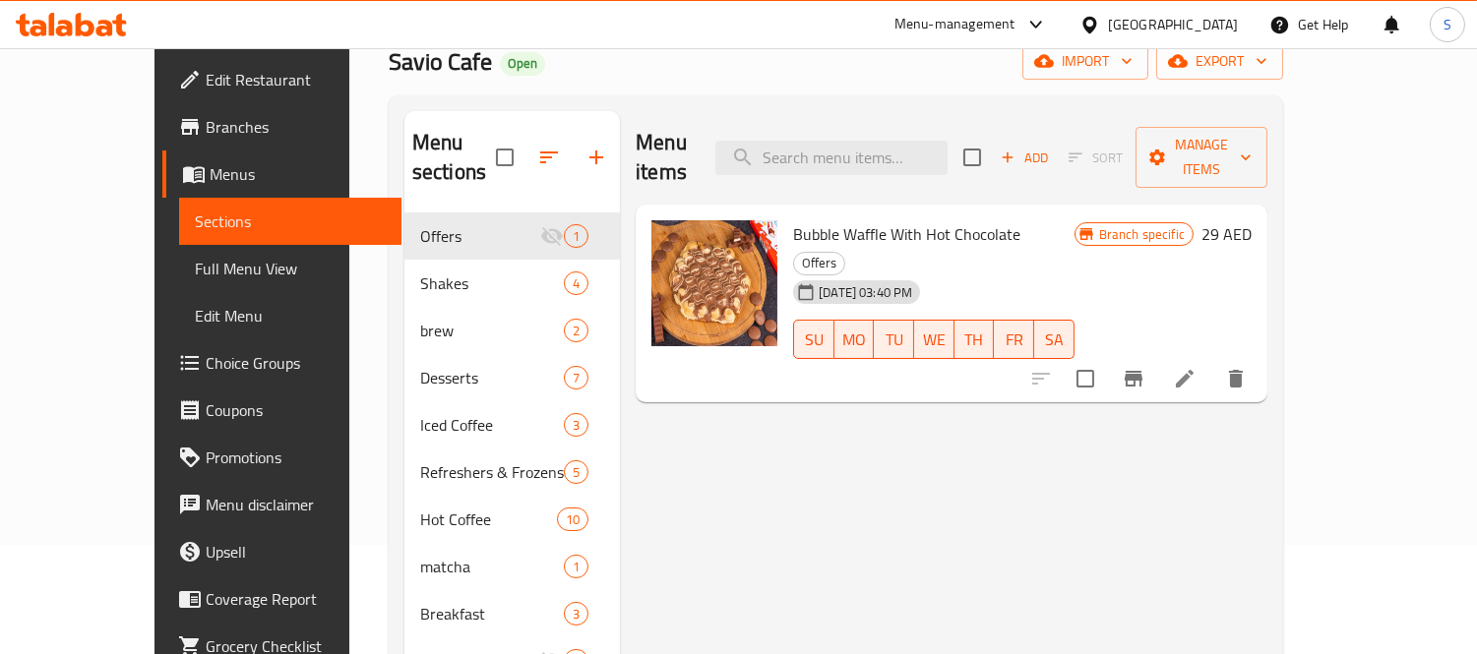
click at [662, 79] on div "Savio Cafe Open import export" at bounding box center [836, 61] width 895 height 36
